Goal: Transaction & Acquisition: Purchase product/service

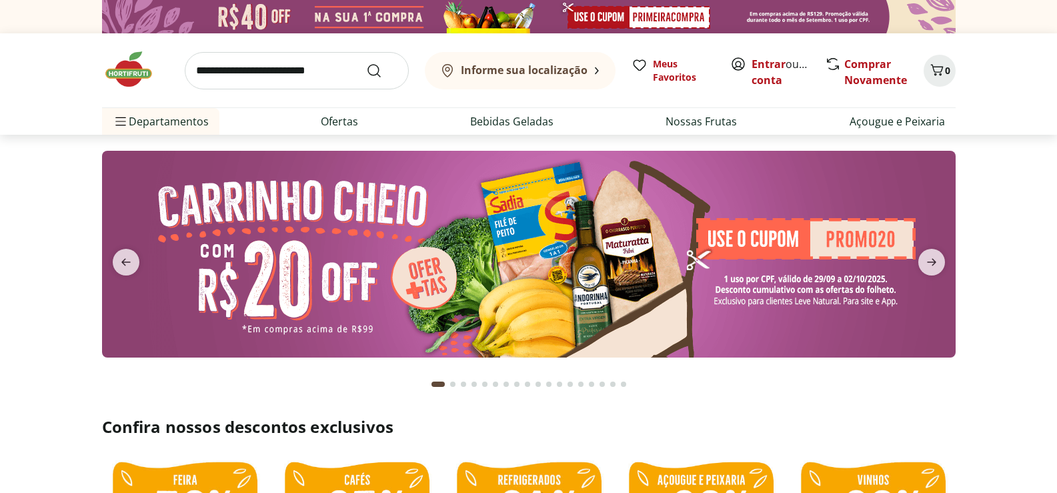
click at [261, 66] on input "search" at bounding box center [297, 70] width 224 height 37
type input "*****"
click at [366, 63] on button "Submit Search" at bounding box center [382, 71] width 32 height 16
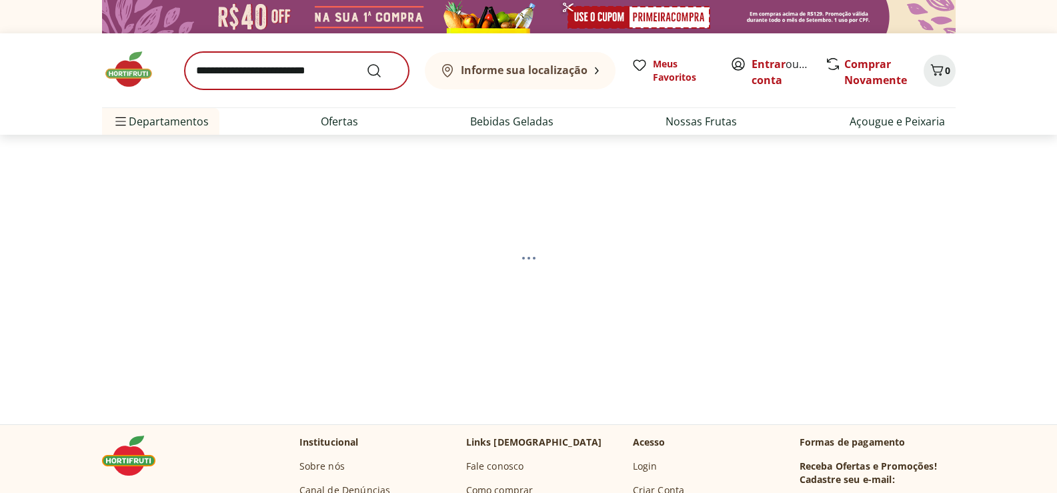
select select "**********"
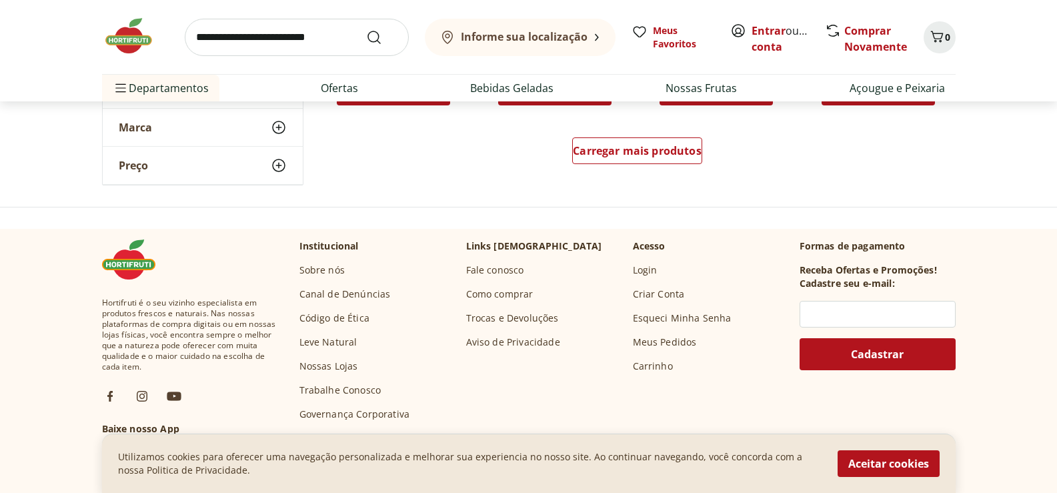
scroll to position [1067, 0]
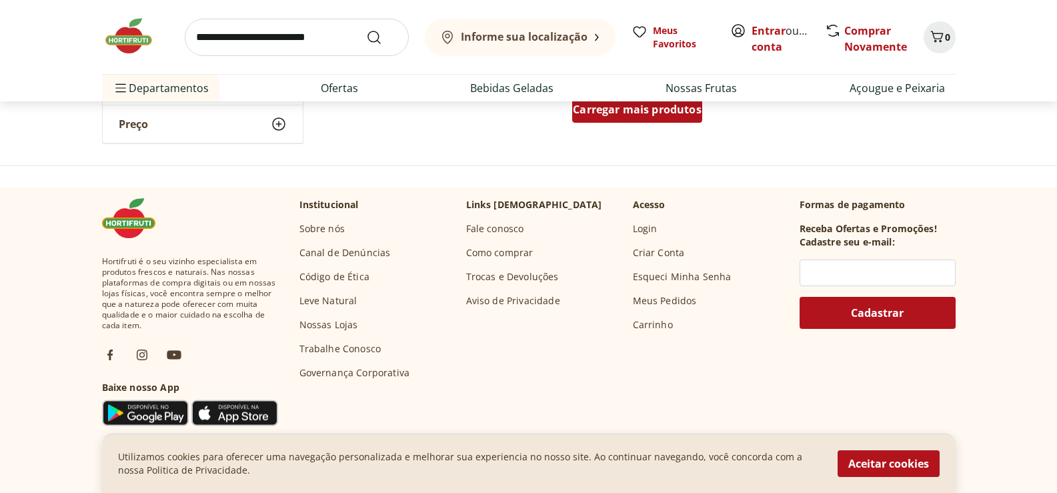
click at [669, 121] on div "Carregar mais produtos" at bounding box center [637, 109] width 130 height 27
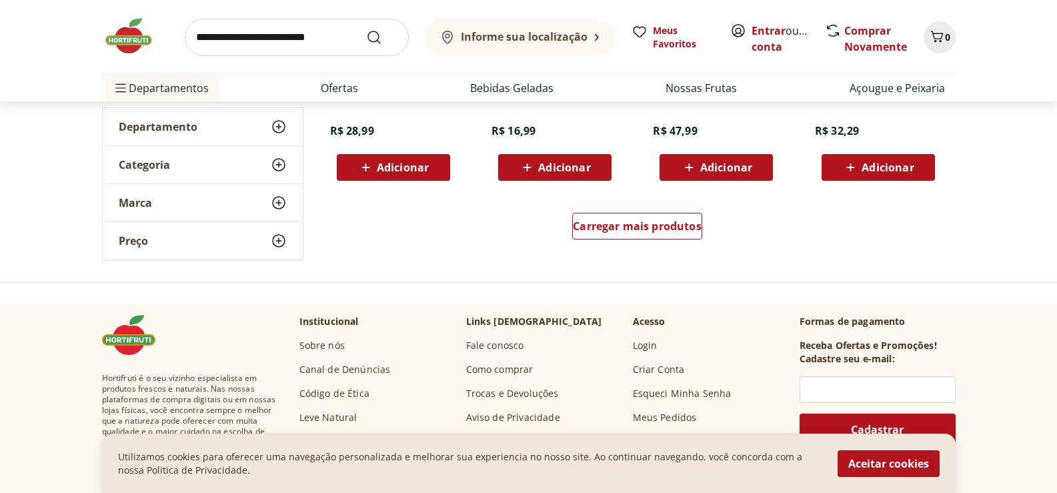
scroll to position [1800, 0]
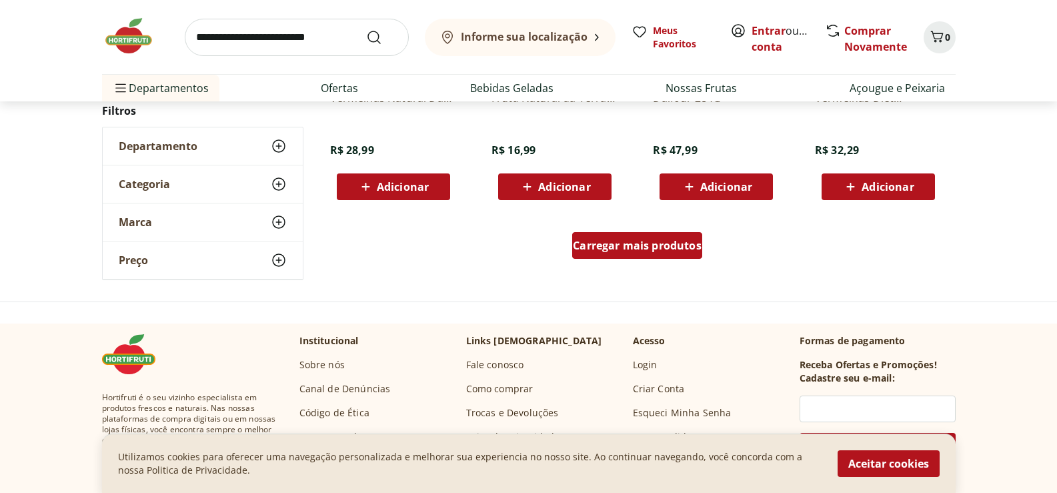
click at [609, 247] on span "Carregar mais produtos" at bounding box center [637, 245] width 129 height 11
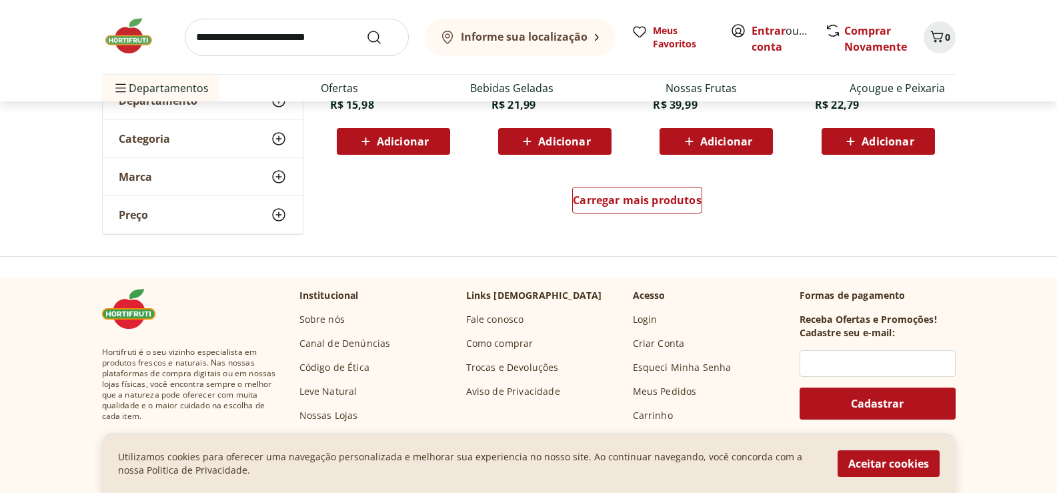
scroll to position [2666, 0]
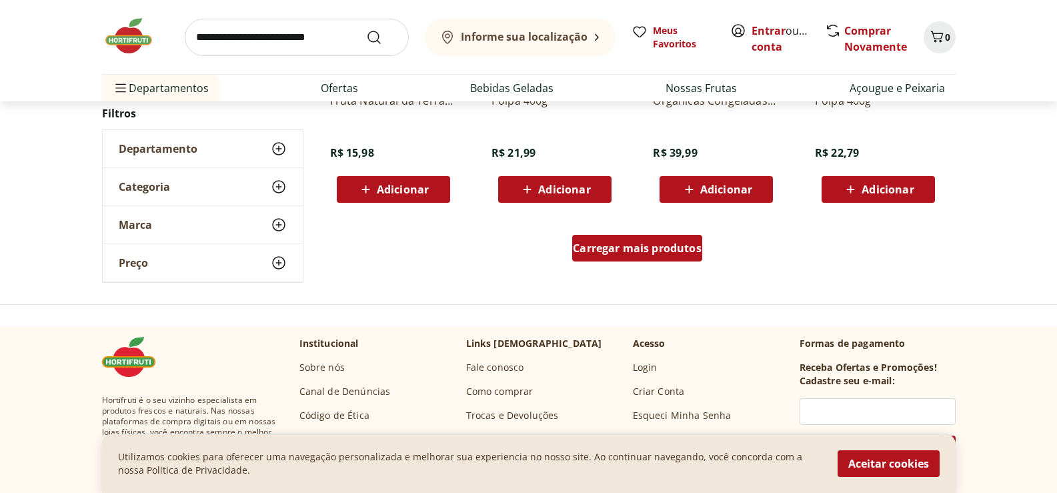
click at [643, 243] on span "Carregar mais produtos" at bounding box center [637, 248] width 129 height 11
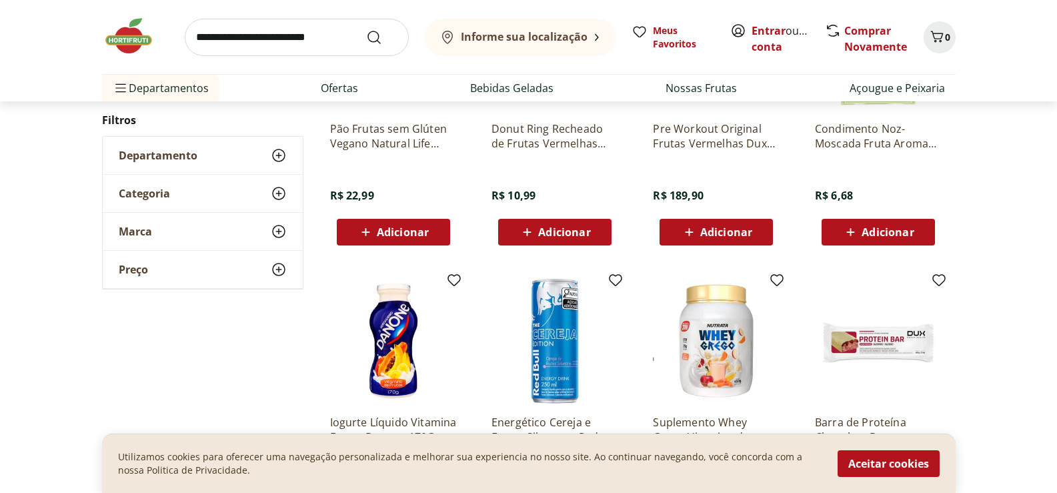
scroll to position [3466, 0]
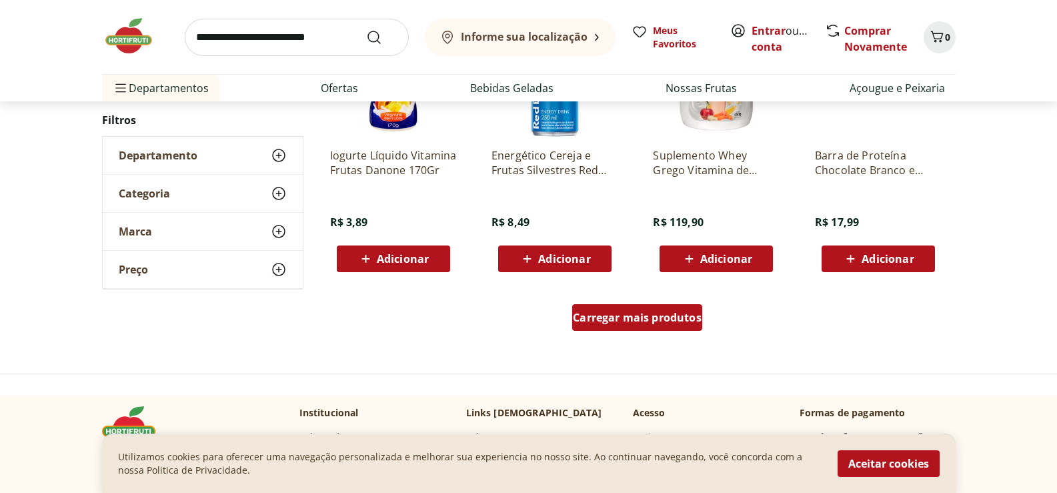
click at [606, 310] on div "Carregar mais produtos" at bounding box center [637, 317] width 130 height 27
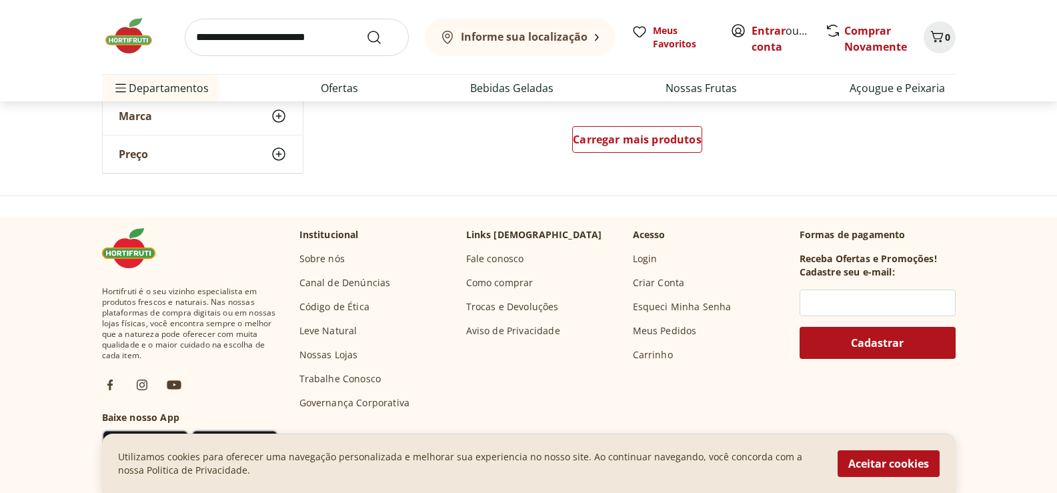
scroll to position [4399, 0]
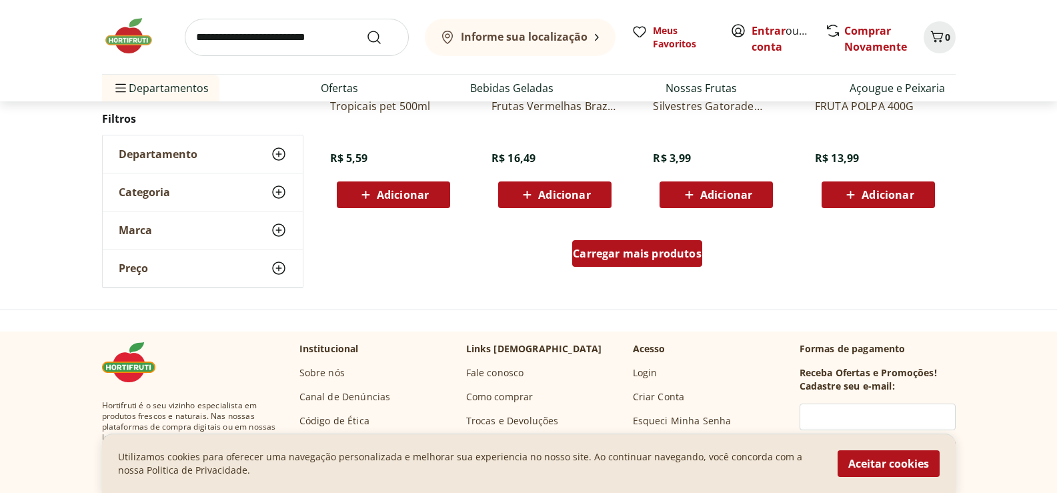
click at [679, 241] on div "Carregar mais produtos" at bounding box center [637, 253] width 130 height 27
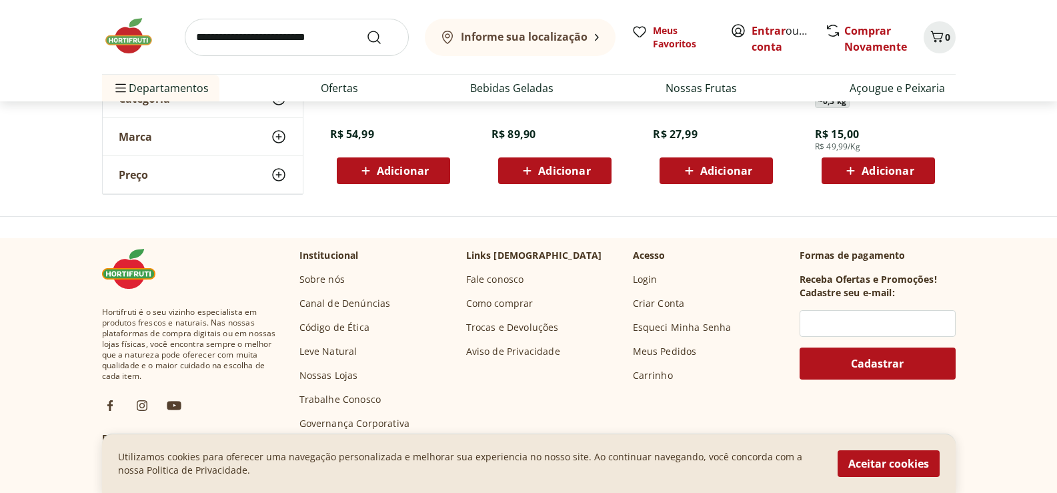
scroll to position [789, 0]
